Goal: Task Accomplishment & Management: Manage account settings

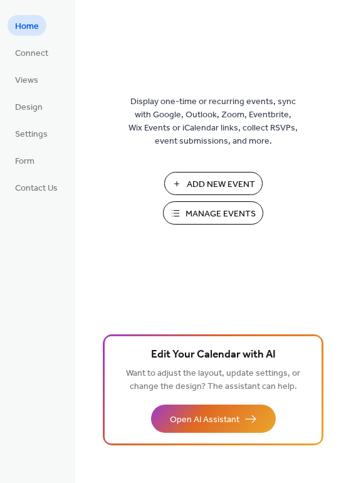
click at [231, 220] on span "Manage Events" at bounding box center [221, 214] width 70 height 13
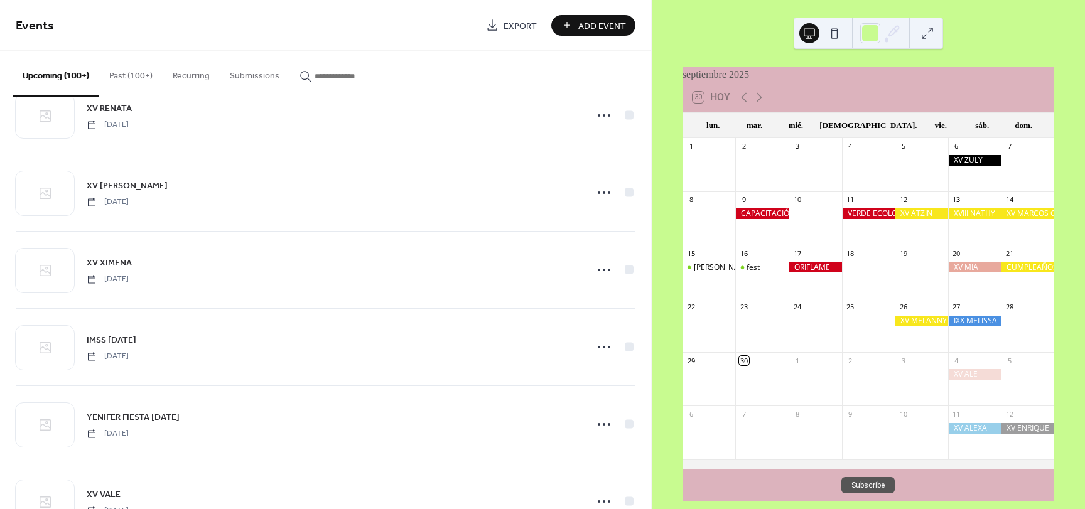
scroll to position [1506, 0]
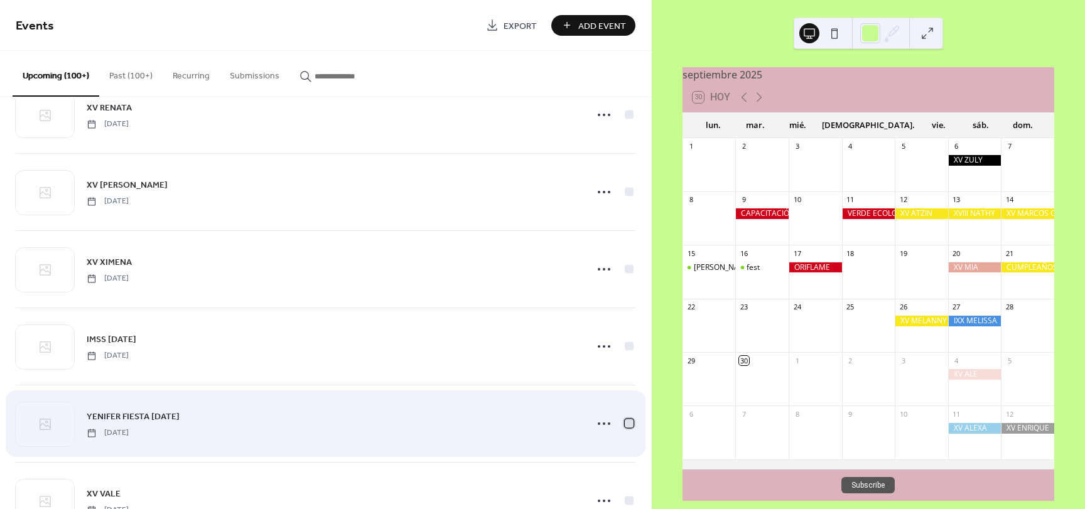
click at [624, 422] on div at bounding box center [628, 423] width 9 height 9
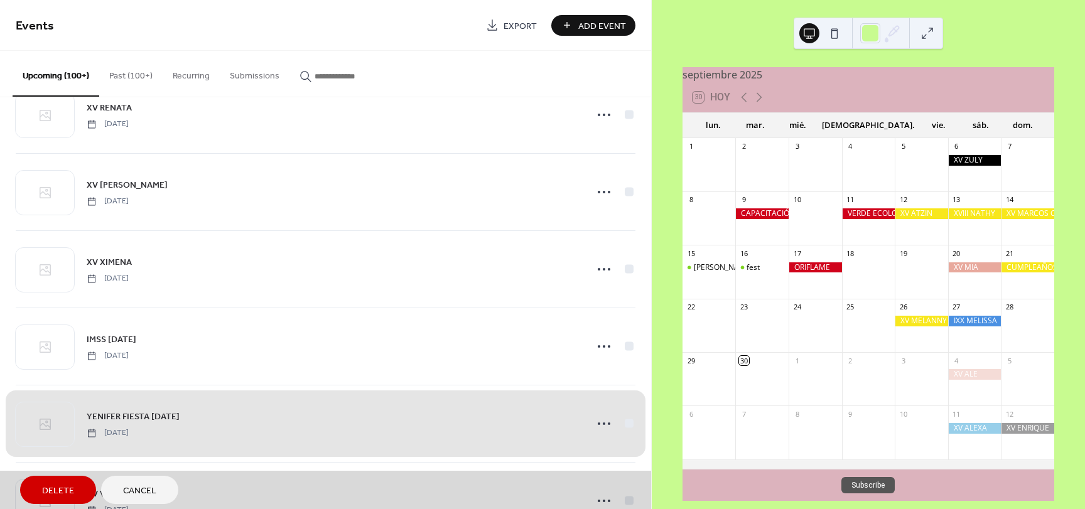
click at [67, 485] on span "Delete" at bounding box center [58, 491] width 32 height 13
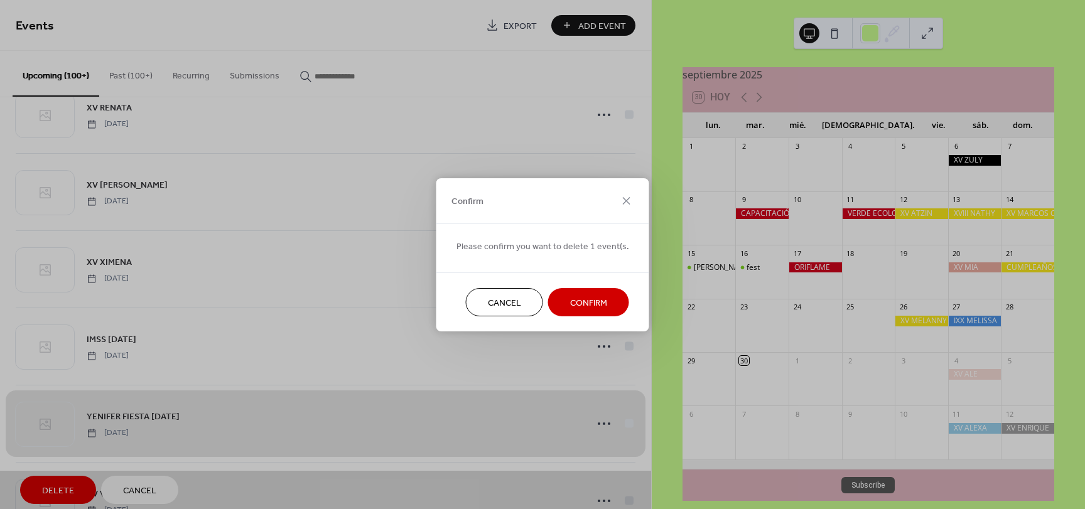
click at [608, 301] on button "Confirm" at bounding box center [588, 302] width 81 height 28
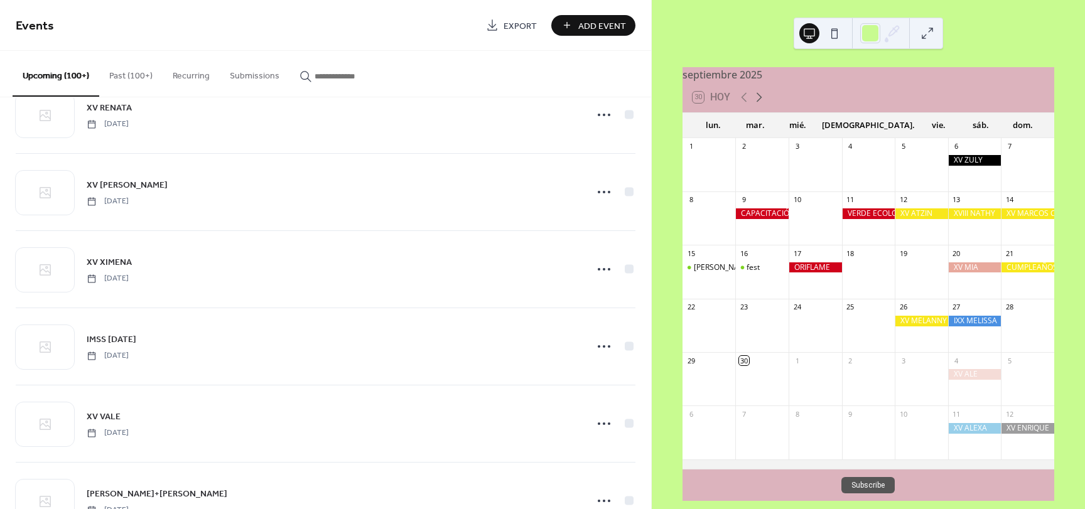
click at [758, 105] on icon at bounding box center [758, 97] width 15 height 15
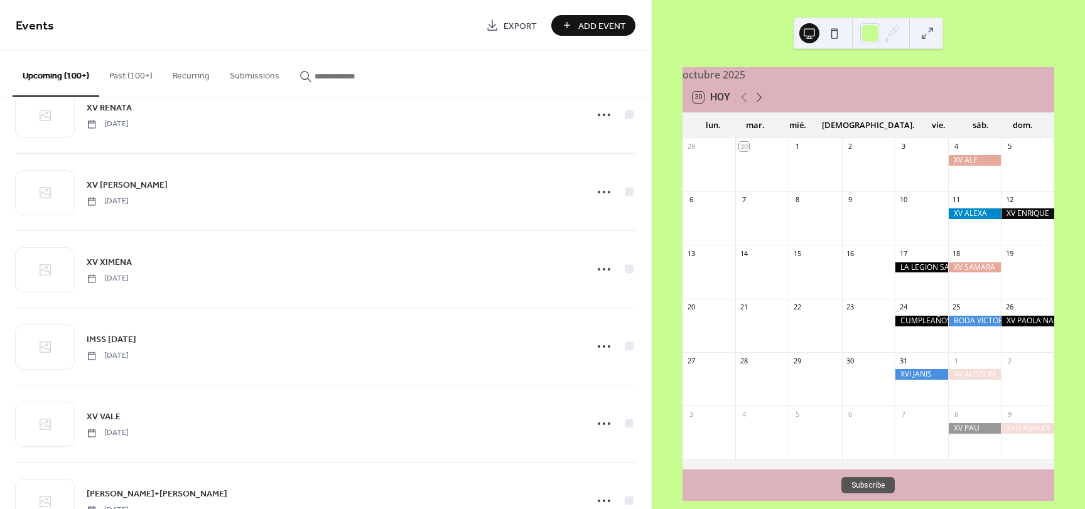
click at [758, 105] on icon at bounding box center [758, 97] width 15 height 15
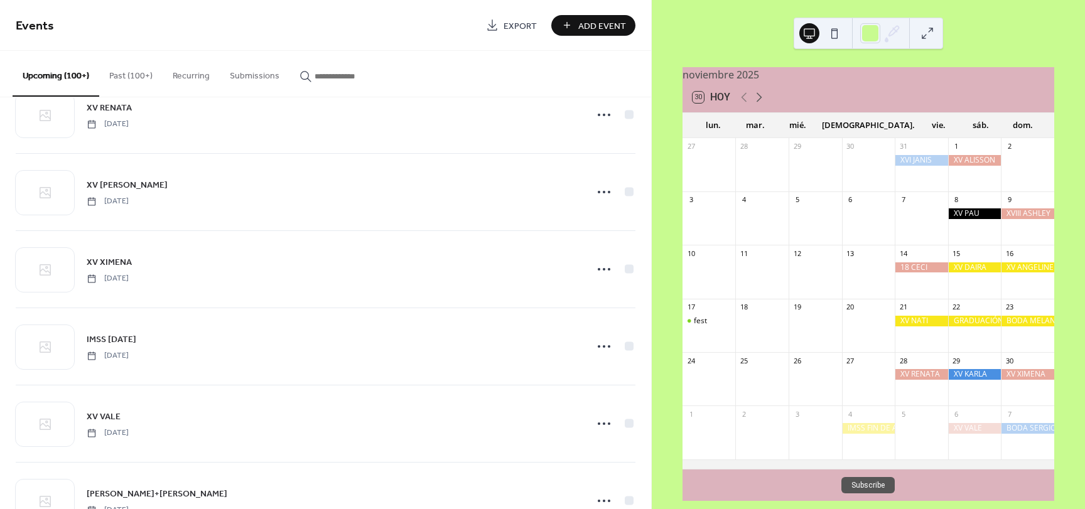
click at [758, 105] on icon at bounding box center [758, 97] width 15 height 15
